Goal: Navigation & Orientation: Find specific page/section

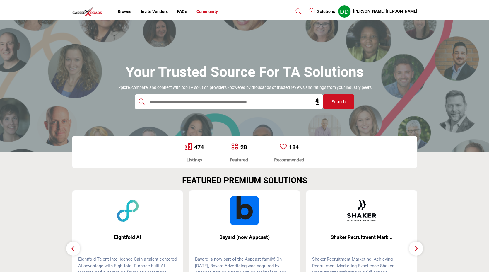
click at [203, 13] on link "Community" at bounding box center [206, 11] width 21 height 5
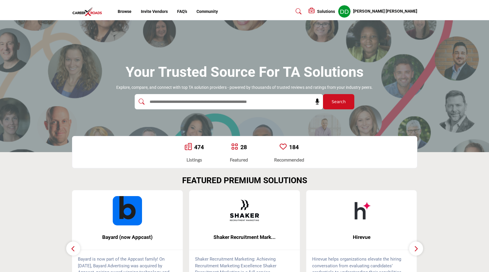
click at [89, 13] on img at bounding box center [88, 12] width 33 height 10
